Goal: Find specific page/section: Find specific page/section

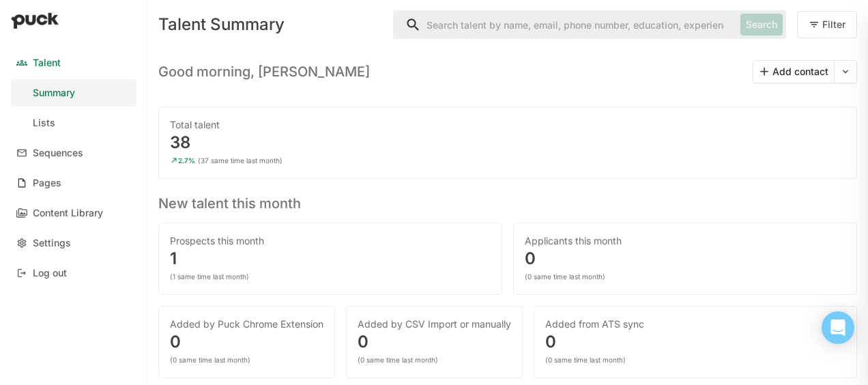
click at [71, 190] on link "Pages" at bounding box center [74, 182] width 126 height 27
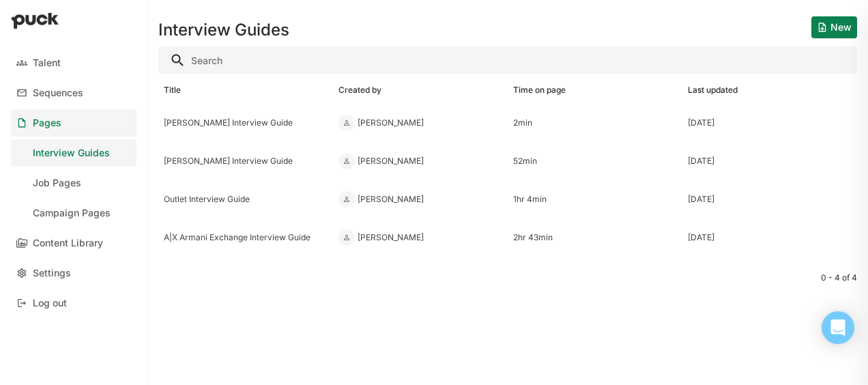
click at [229, 160] on div "Giorgio Armani Interview Guide" at bounding box center [246, 161] width 164 height 10
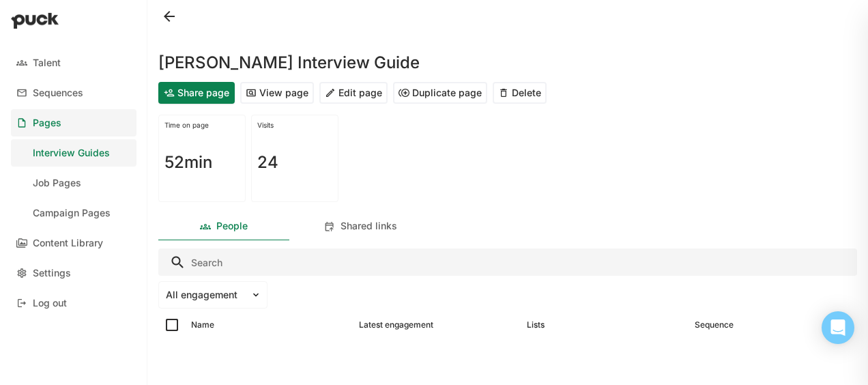
click at [289, 98] on button "View page" at bounding box center [277, 93] width 74 height 22
